Goal: Task Accomplishment & Management: Use online tool/utility

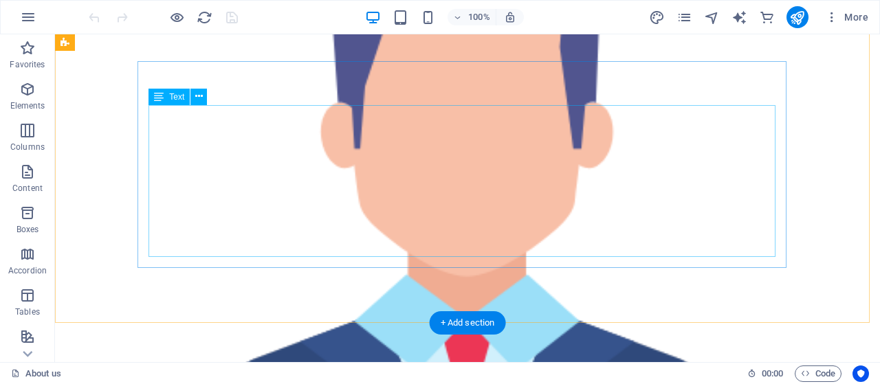
scroll to position [1896, 0]
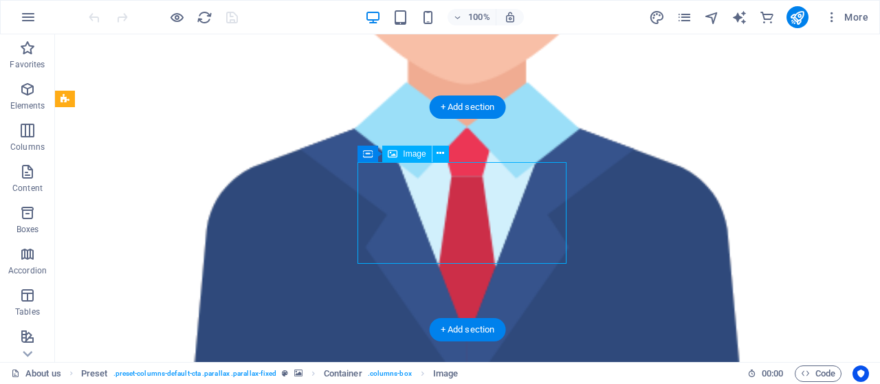
select select "px"
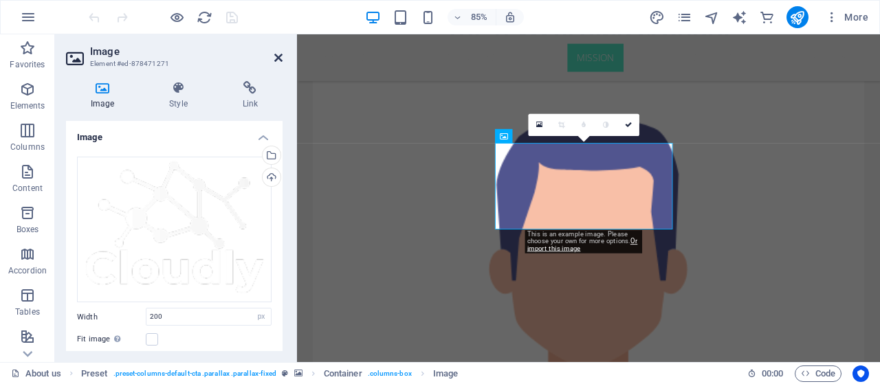
click at [278, 57] on icon at bounding box center [278, 57] width 8 height 11
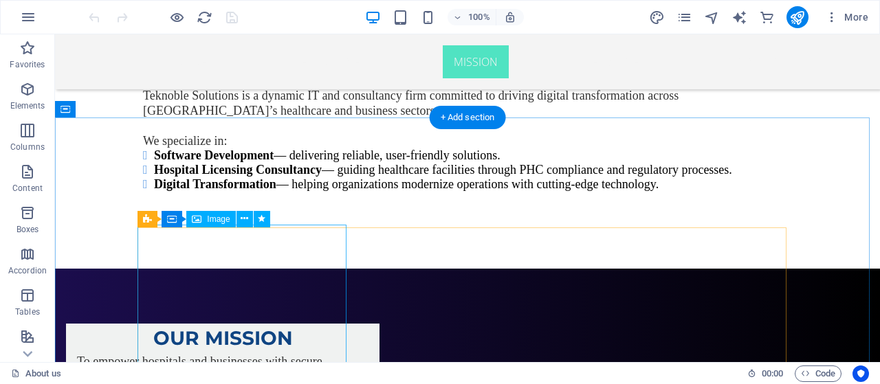
scroll to position [1007, 0]
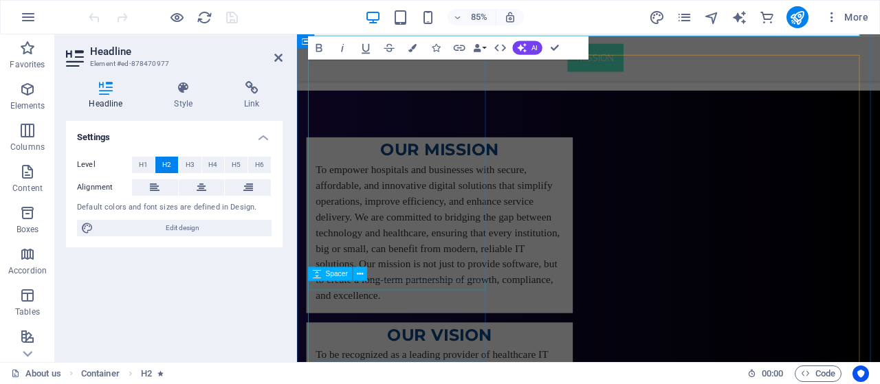
scroll to position [1147, 0]
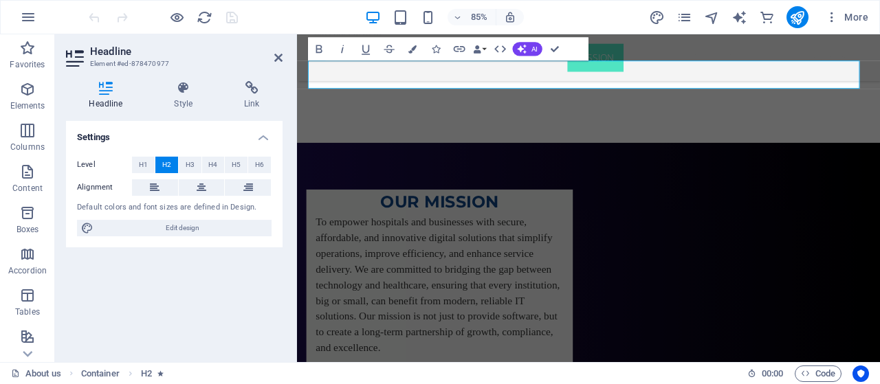
click at [272, 57] on h2 "Headline" at bounding box center [186, 51] width 193 height 12
drag, startPoint x: 277, startPoint y: 58, endPoint x: 218, endPoint y: 46, distance: 60.3
click at [277, 58] on icon at bounding box center [278, 57] width 8 height 11
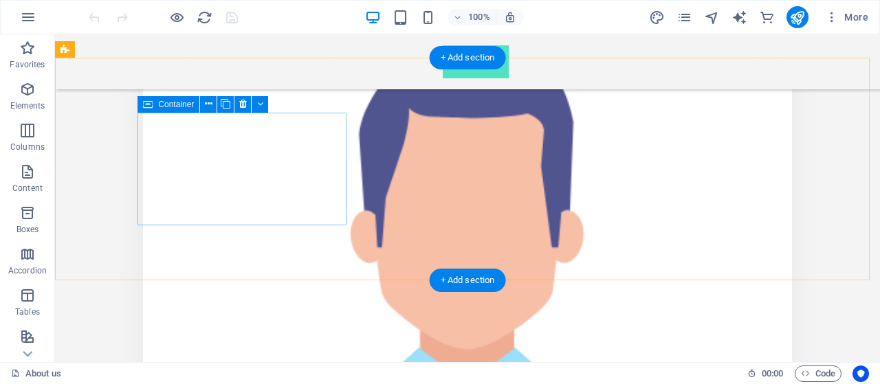
scroll to position [1946, 0]
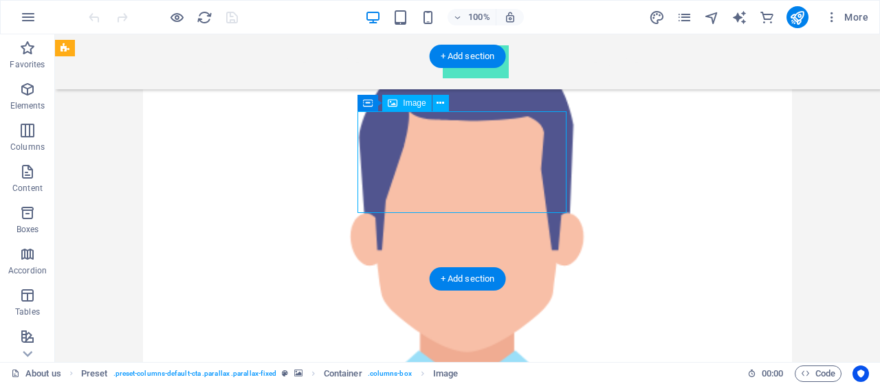
drag, startPoint x: 409, startPoint y: 177, endPoint x: 187, endPoint y: 202, distance: 223.5
select select "px"
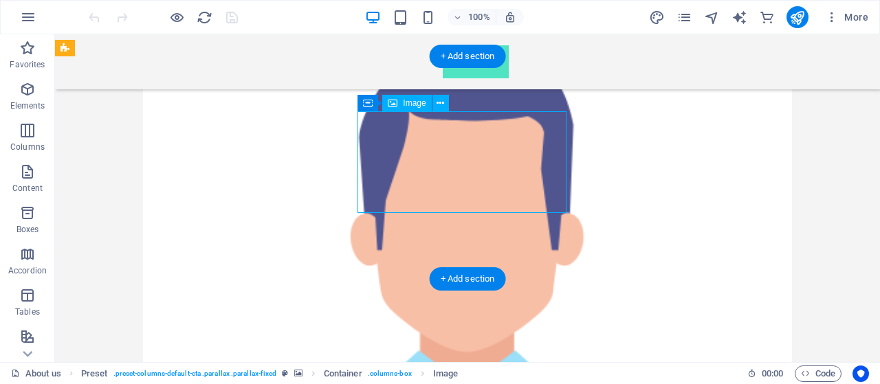
select select "px"
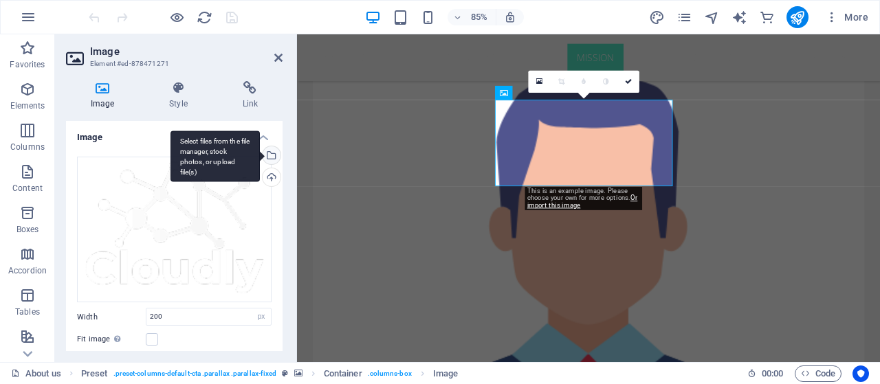
click at [260, 159] on div "Select files from the file manager, stock photos, or upload file(s)" at bounding box center [215, 157] width 89 height 52
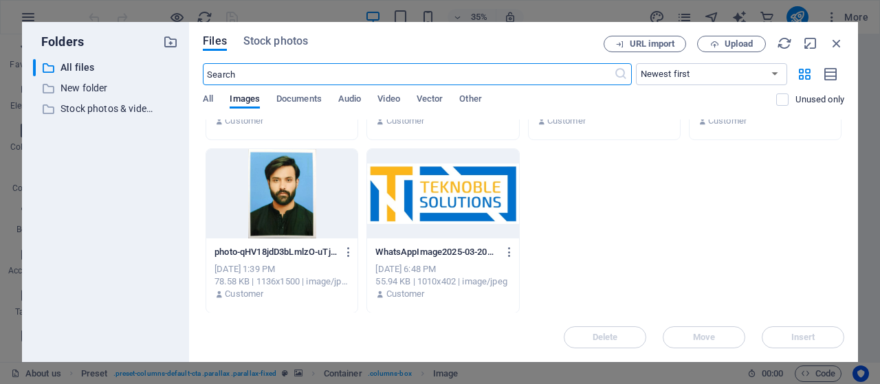
scroll to position [2916, 0]
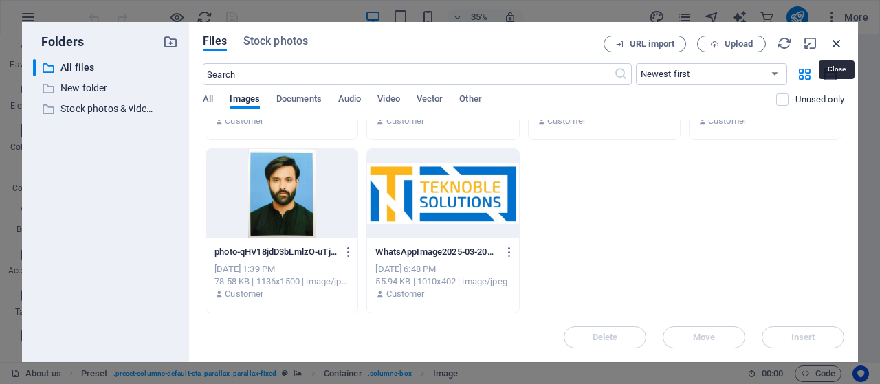
click at [840, 41] on icon "button" at bounding box center [836, 43] width 15 height 15
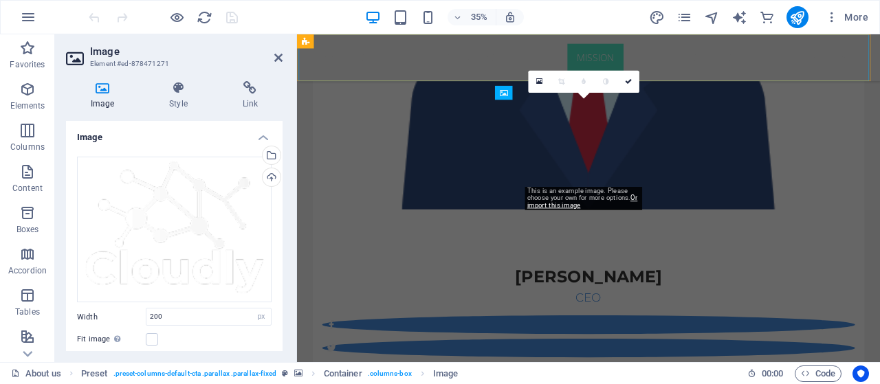
scroll to position [1946, 0]
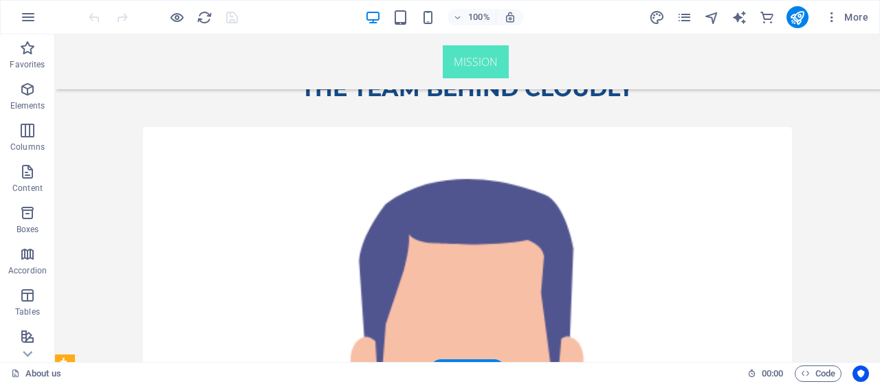
scroll to position [1587, 0]
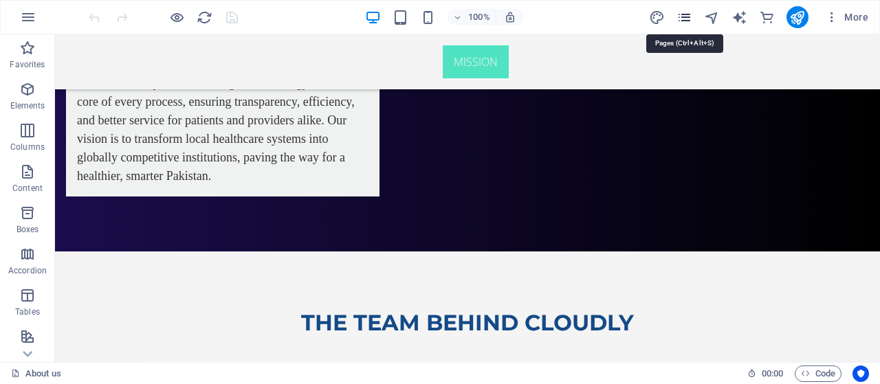
click at [685, 13] on icon "pages" at bounding box center [685, 18] width 16 height 16
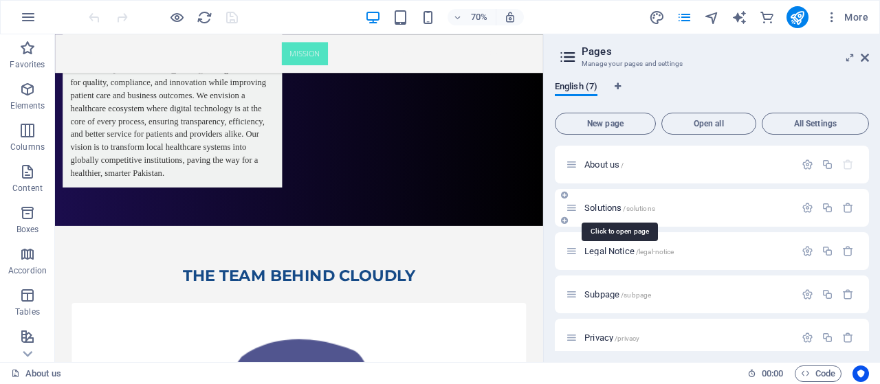
click at [597, 207] on span "Solutions /solutions" at bounding box center [619, 208] width 71 height 10
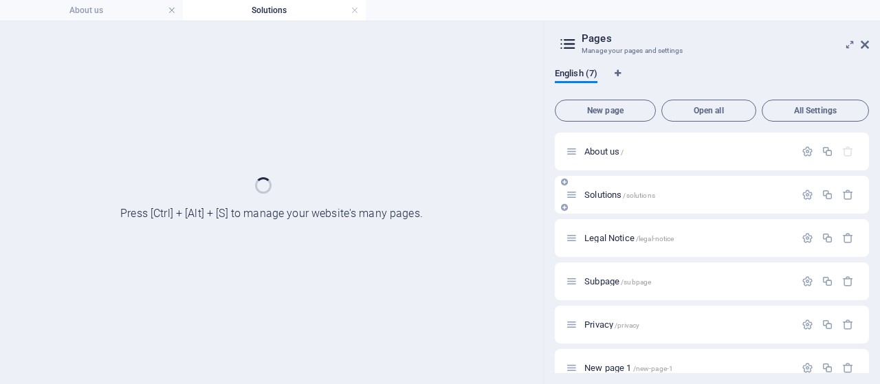
scroll to position [0, 0]
click at [865, 42] on icon at bounding box center [865, 44] width 8 height 11
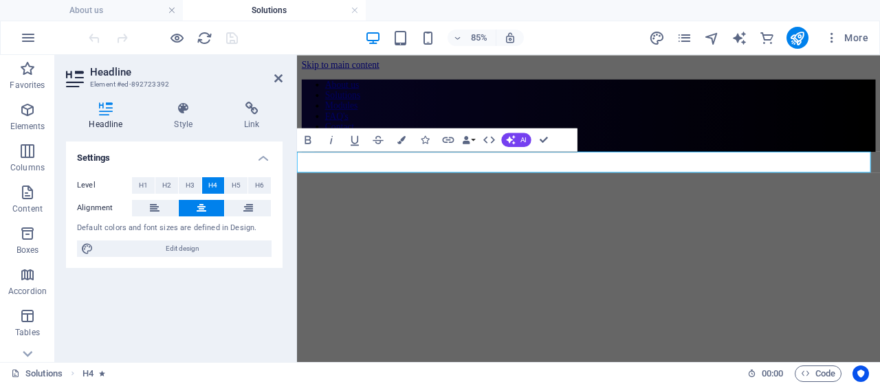
scroll to position [1498, 0]
